Goal: Task Accomplishment & Management: Complete application form

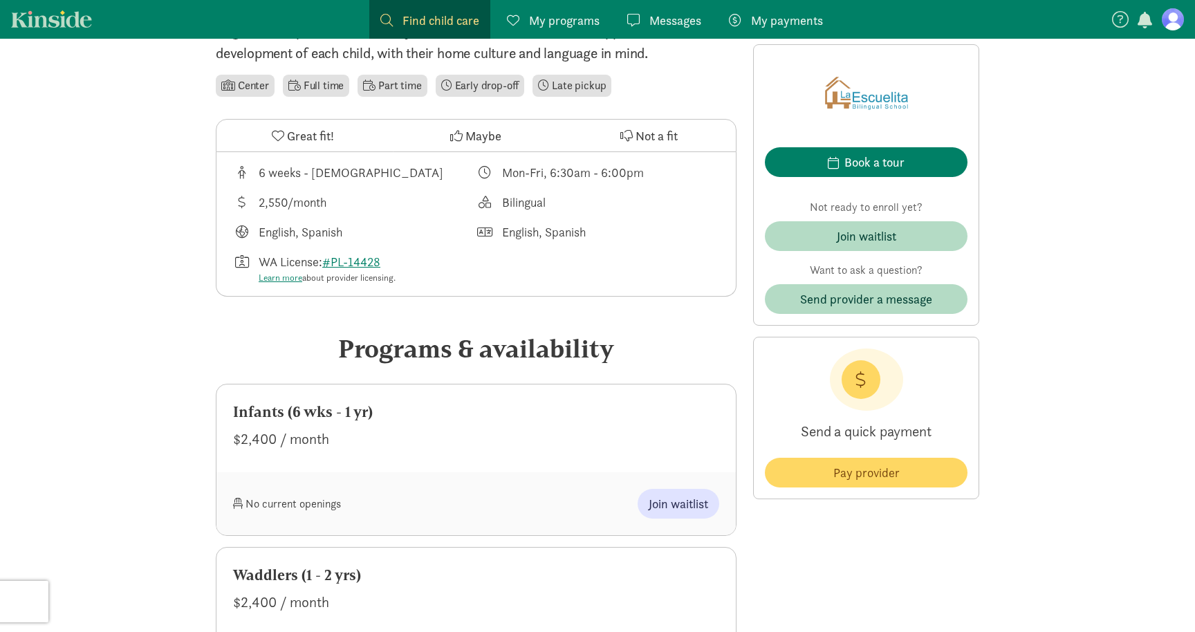
scroll to position [460, 0]
click at [668, 509] on span "Join waitlist" at bounding box center [677, 505] width 59 height 19
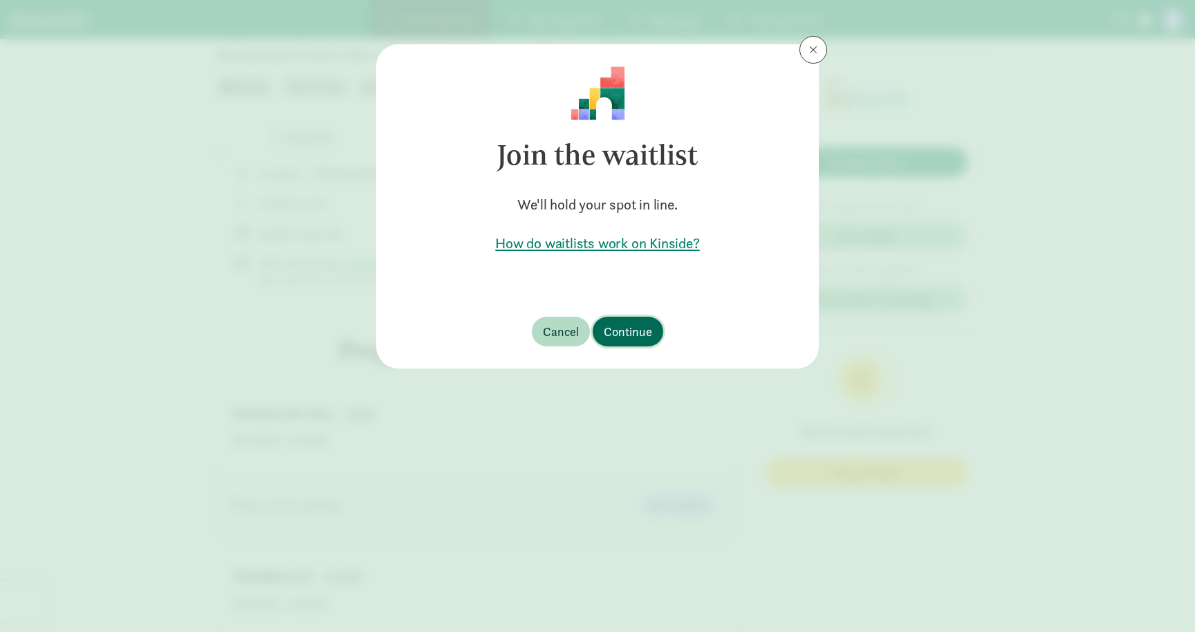
click at [629, 343] on button "Continue" at bounding box center [627, 332] width 71 height 30
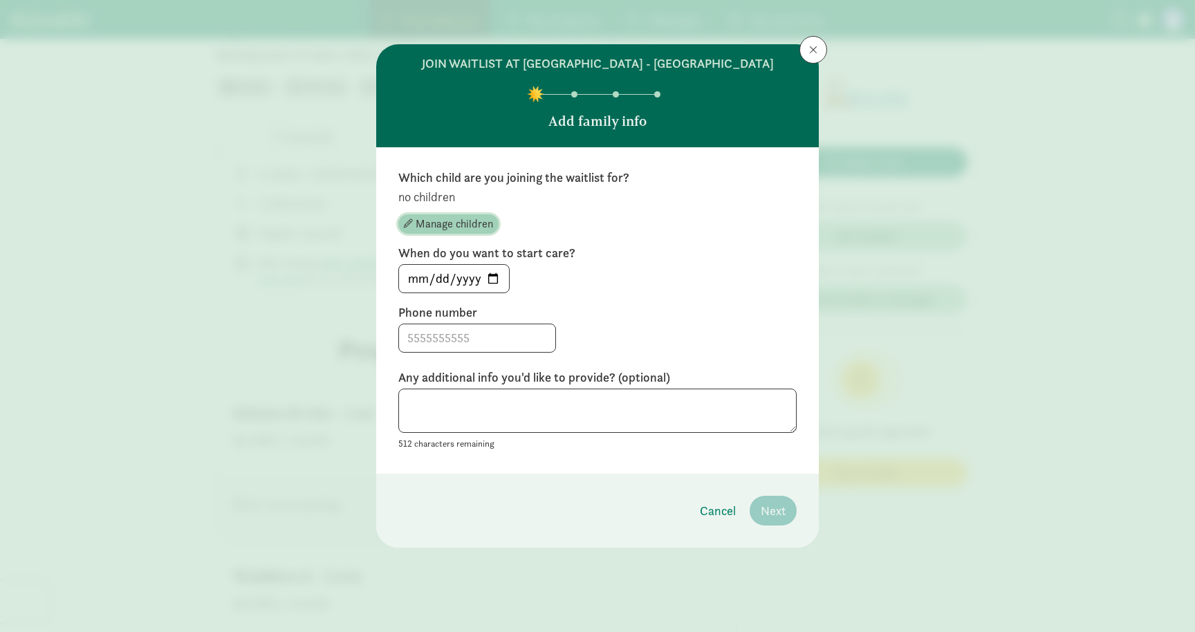
click at [477, 227] on span "Manage children" at bounding box center [453, 224] width 77 height 17
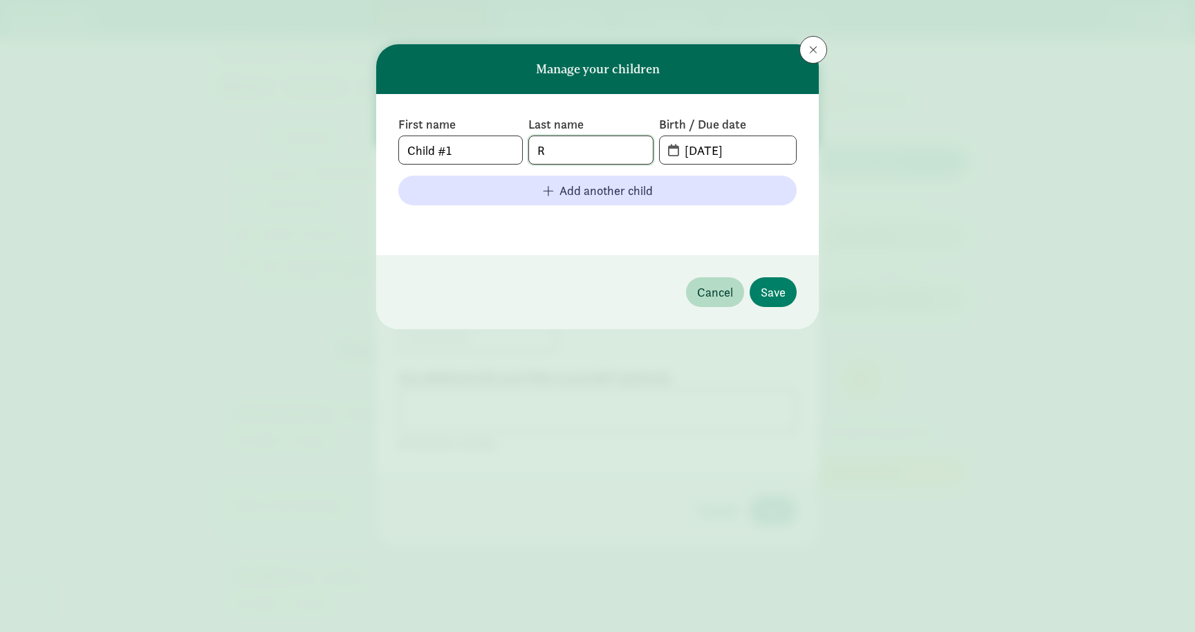
drag, startPoint x: 581, startPoint y: 146, endPoint x: 512, endPoint y: 146, distance: 69.1
click at [512, 146] on div "First name Child #1 Last name R Birth / Due date [DATE]" at bounding box center [597, 140] width 398 height 48
type input "n"
drag, startPoint x: 471, startPoint y: 149, endPoint x: 306, endPoint y: 149, distance: 165.9
click at [306, 149] on div "Manage your children First name Child #1 Last name Birth / Due date [DATE] Add …" at bounding box center [597, 316] width 1195 height 632
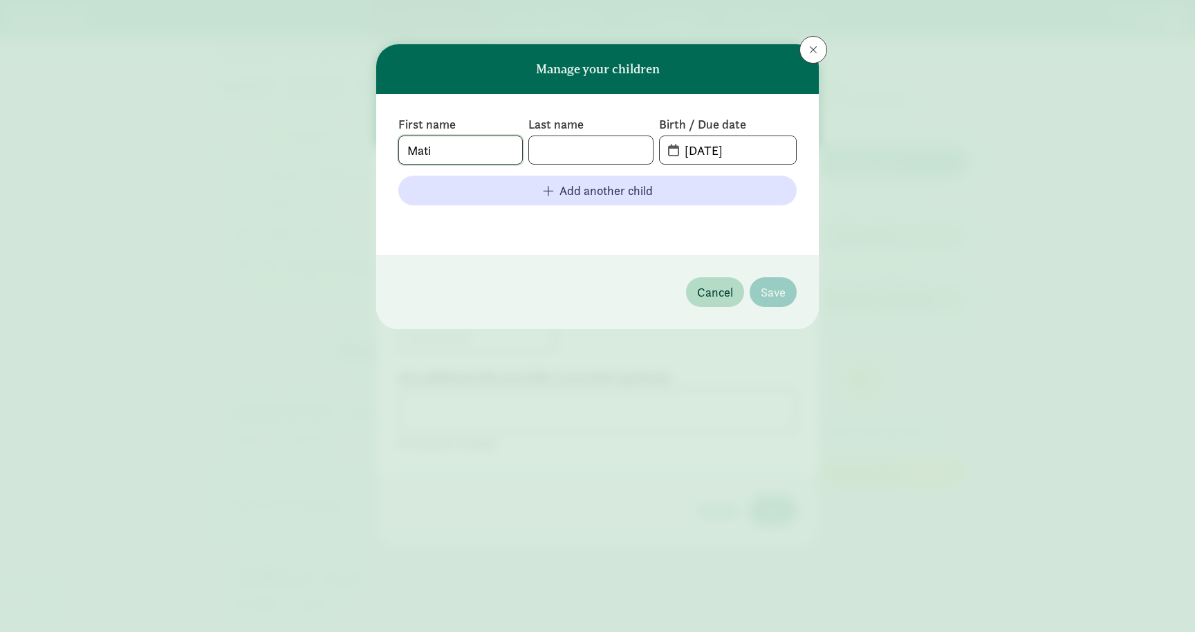
type input "Mati"
click at [568, 149] on input "text" at bounding box center [590, 150] width 123 height 28
type input "[PERSON_NAME]"
click at [676, 150] on input "[DATE]" at bounding box center [736, 150] width 120 height 28
click at [673, 150] on span "[DATE]" at bounding box center [727, 150] width 136 height 28
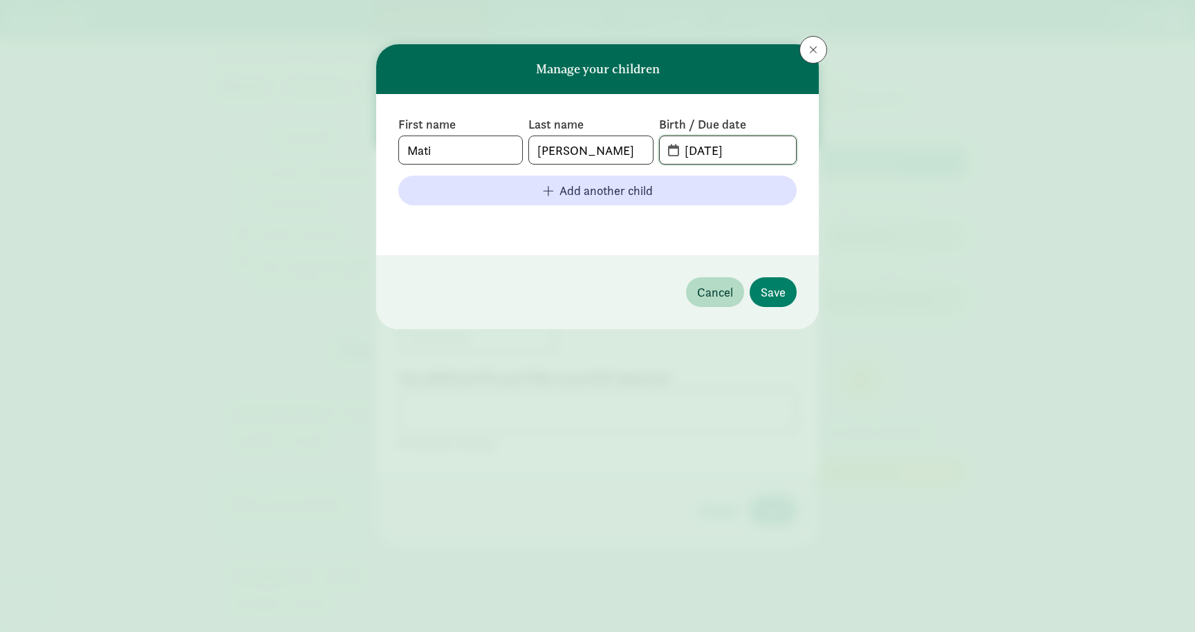
click at [697, 147] on input "[DATE]" at bounding box center [736, 150] width 120 height 28
click at [714, 149] on input "[DATE]" at bounding box center [736, 150] width 120 height 28
type input "[DATE]"
click at [781, 297] on span "Save" at bounding box center [772, 292] width 25 height 19
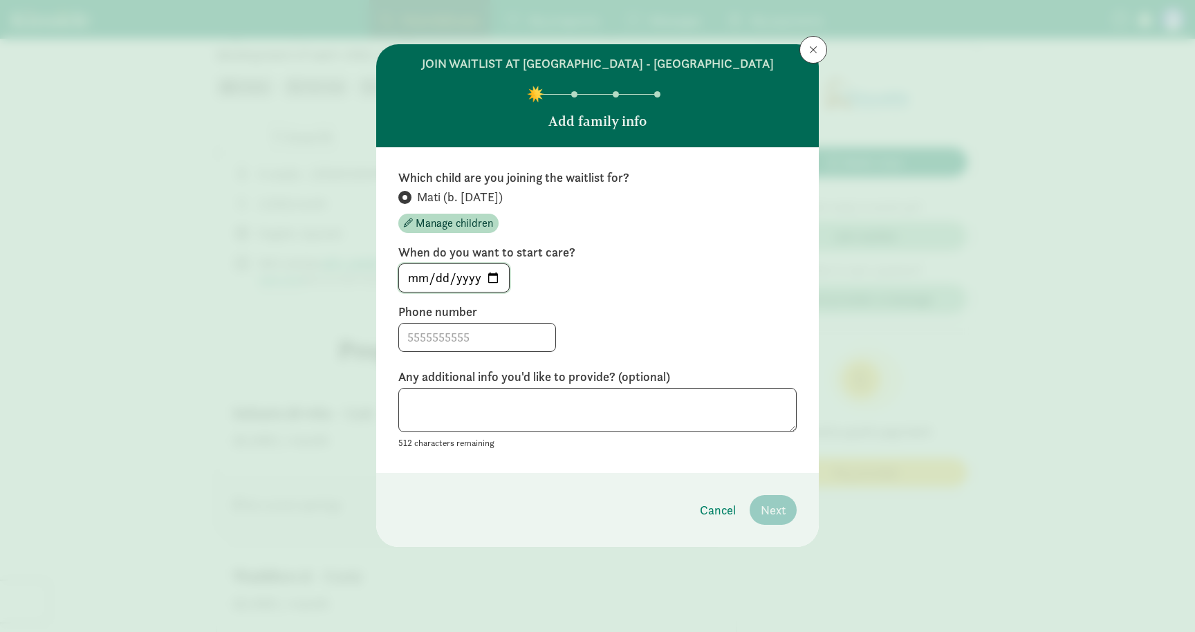
click at [492, 282] on input "[DATE]" at bounding box center [454, 278] width 110 height 28
type input "[DATE]"
click at [486, 341] on input at bounding box center [477, 338] width 156 height 28
type input "[PHONE_NUMBER]"
click at [516, 415] on textarea at bounding box center [597, 410] width 398 height 45
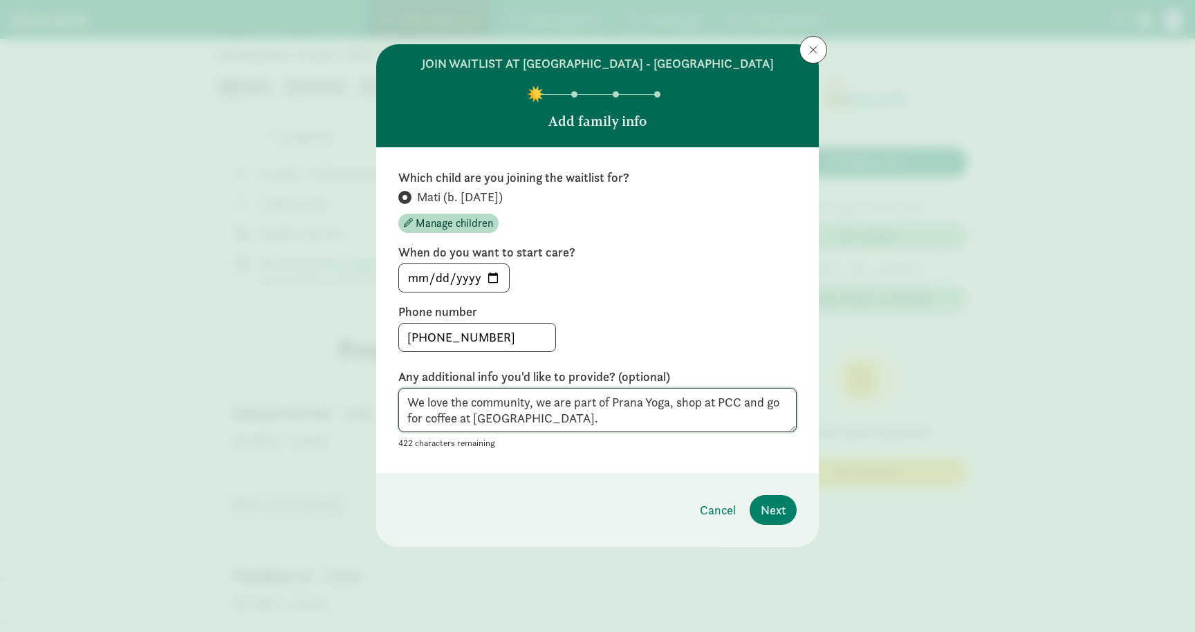
click at [505, 416] on textarea "We love the community, we are part of Prana Yoga, shop at PCC and go for coffee…" at bounding box center [597, 410] width 398 height 45
click at [579, 422] on textarea "We love the community, we are part of Prana Yoga, shop at PCC and go for coffee…" at bounding box center [597, 410] width 398 height 45
click at [549, 403] on textarea "We love the community, we are part of Prana Yoga, shop at PCC and go for coffee…" at bounding box center [597, 410] width 398 height 45
click at [759, 407] on textarea "We love the community, we are part of Prana Yoga, shop at PCC and go for coffee…" at bounding box center [597, 410] width 398 height 45
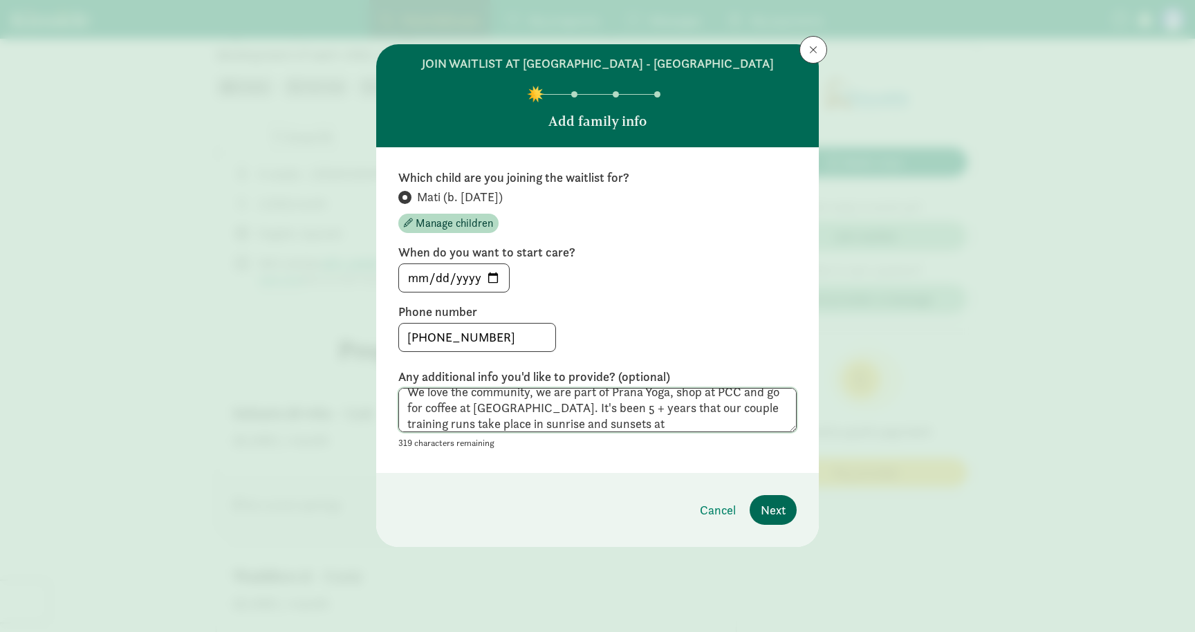
type textarea "We love the community, we are part of Prana Yoga, shop at PCC and go for coffee…"
click at [774, 516] on span "Next" at bounding box center [772, 509] width 25 height 19
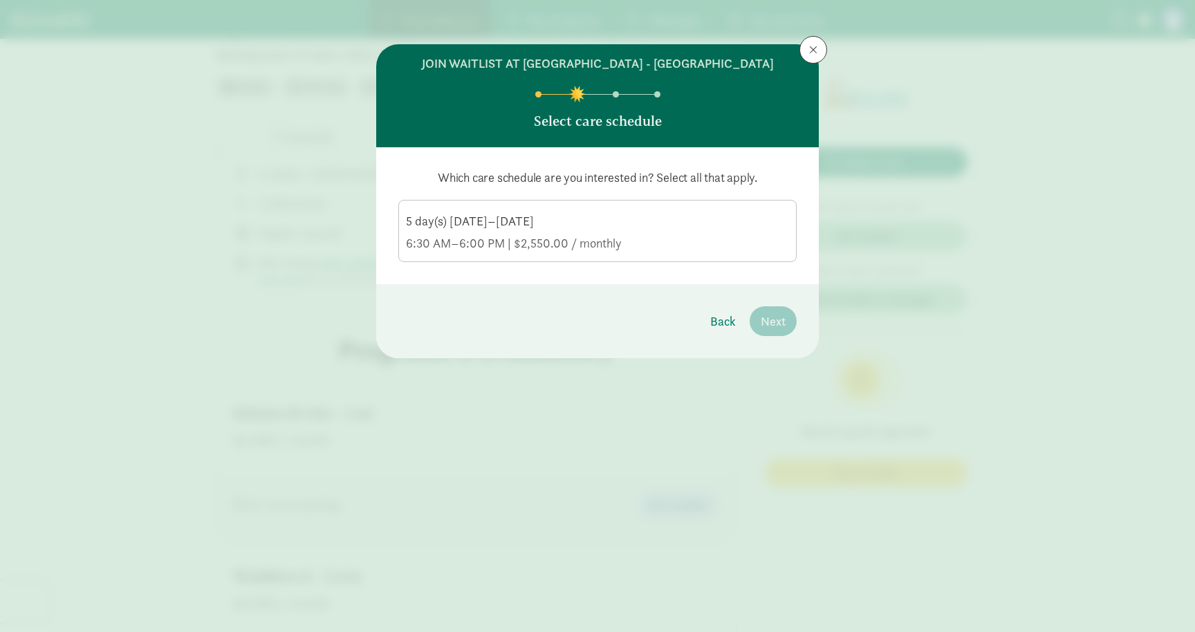
click at [516, 238] on div "6:30 AM–6:00 PM | $2,550.00 / monthly" at bounding box center [597, 243] width 383 height 17
click at [0, 0] on input "5 day(s) [DATE]–[DATE] 6:30 AM–6:00 PM | $2,550.00 / monthly" at bounding box center [0, 0] width 0 height 0
click at [700, 275] on div "Which care schedule are you interested in? Select all that apply. 5 day(s) [DAT…" at bounding box center [597, 215] width 442 height 137
click at [770, 323] on span "Next" at bounding box center [772, 321] width 25 height 19
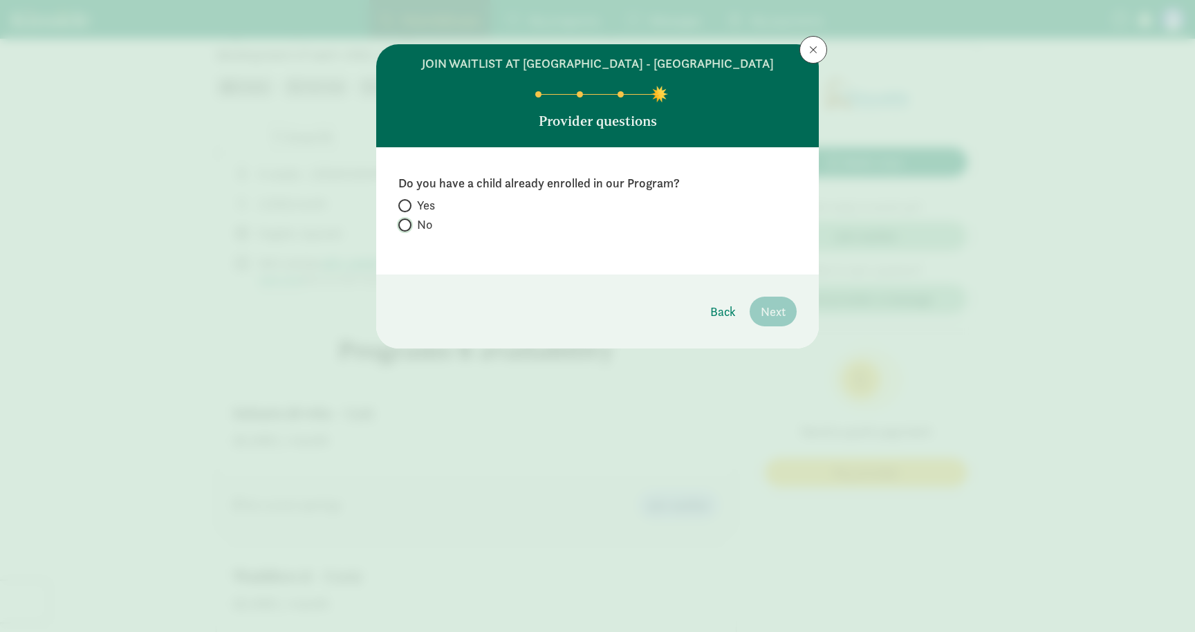
click at [402, 223] on input "No" at bounding box center [402, 225] width 9 height 9
radio input "true"
click at [762, 310] on span "Next" at bounding box center [772, 311] width 25 height 19
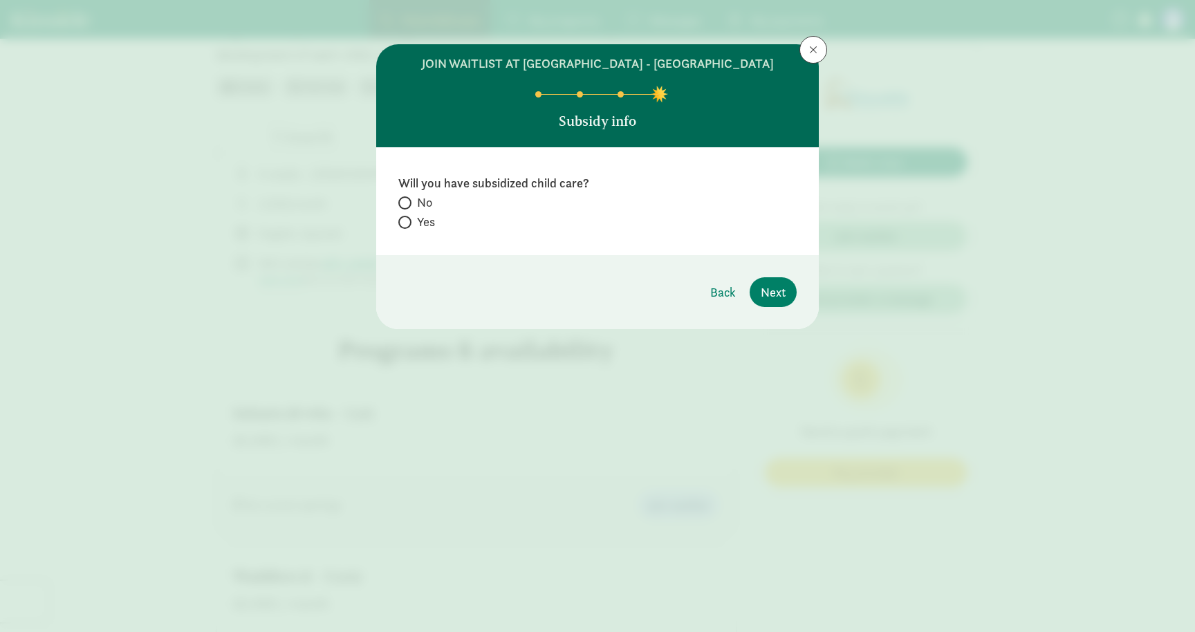
click at [407, 200] on span at bounding box center [404, 202] width 13 height 13
click at [407, 200] on input "No" at bounding box center [402, 202] width 9 height 9
radio input "true"
click at [774, 297] on span "Next" at bounding box center [772, 292] width 25 height 19
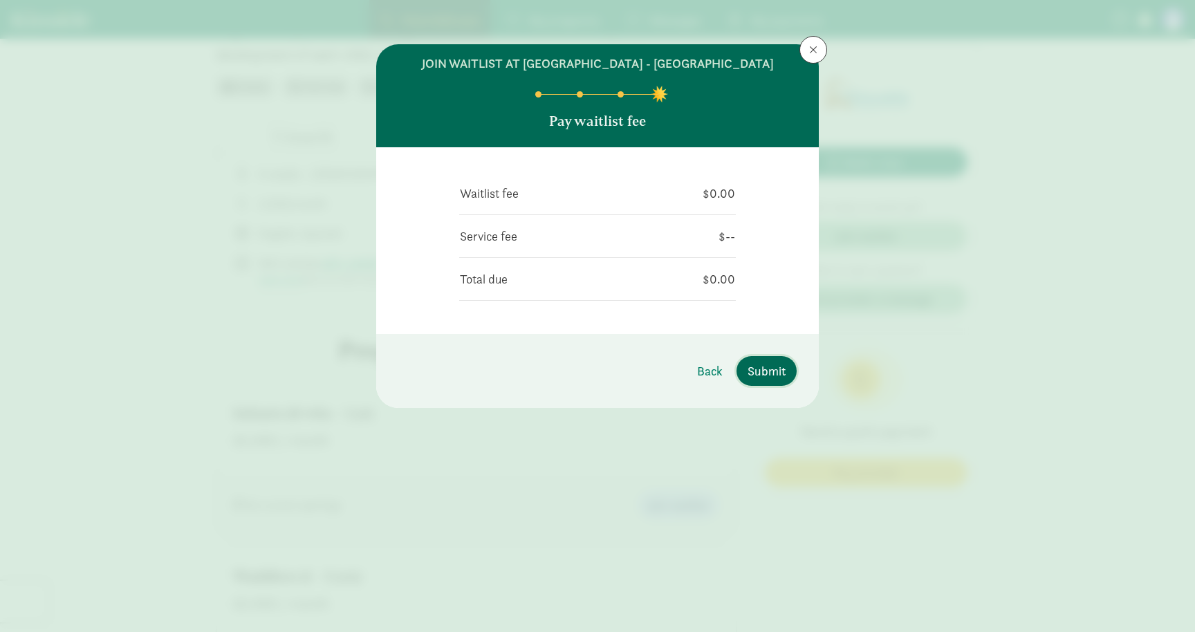
click at [783, 375] on span "Submit" at bounding box center [766, 371] width 38 height 19
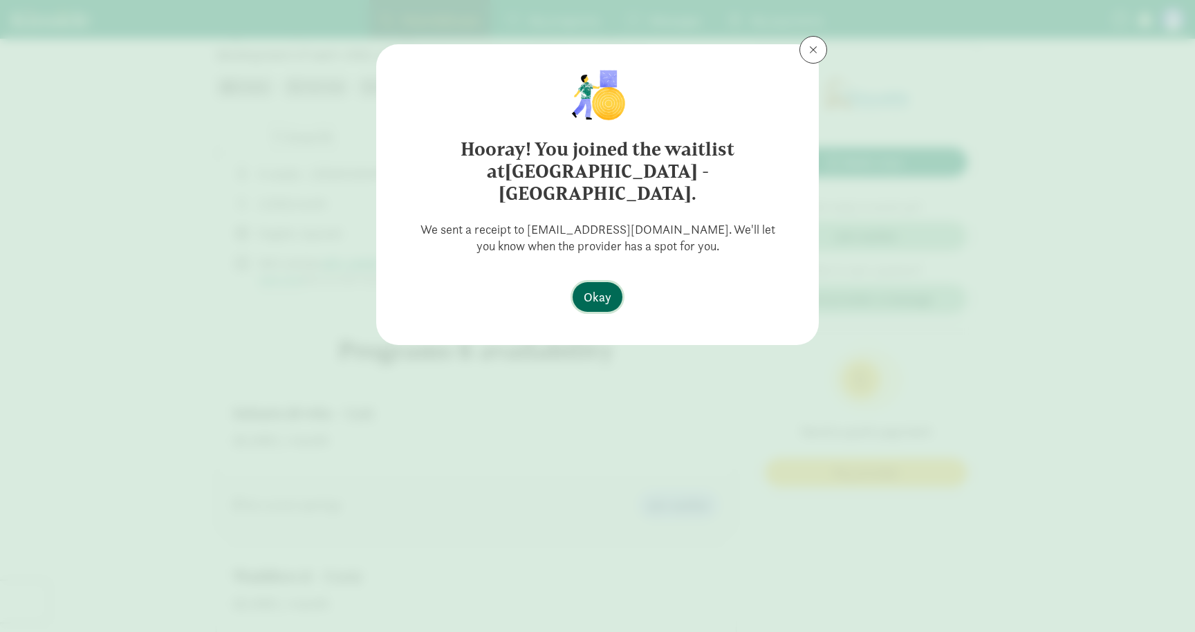
click at [609, 288] on span "Okay" at bounding box center [597, 297] width 28 height 19
